Goal: Task Accomplishment & Management: Manage account settings

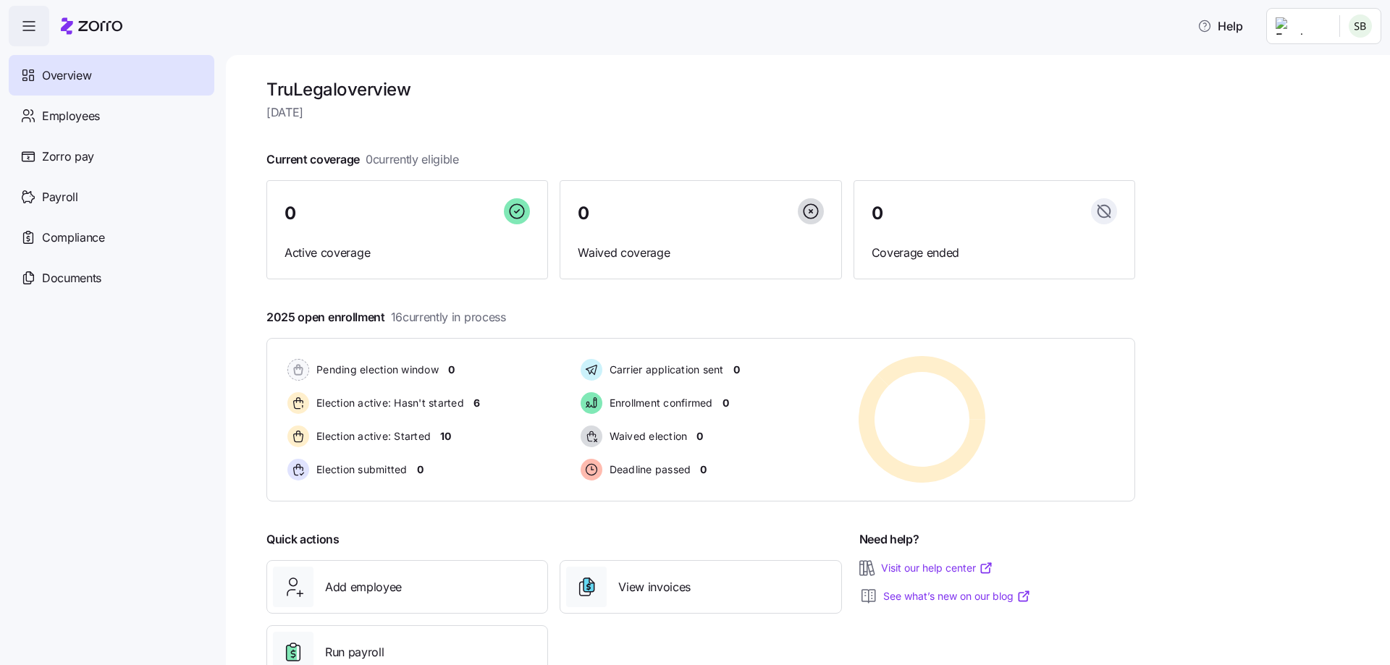
drag, startPoint x: 167, startPoint y: 298, endPoint x: 98, endPoint y: 472, distance: 186.9
drag, startPoint x: 98, startPoint y: 472, endPoint x: 59, endPoint y: 558, distance: 94.9
click at [59, 558] on nav "Overview Employees Zorro pay Payroll Compliance Documents" at bounding box center [113, 355] width 226 height 619
